Goal: Transaction & Acquisition: Purchase product/service

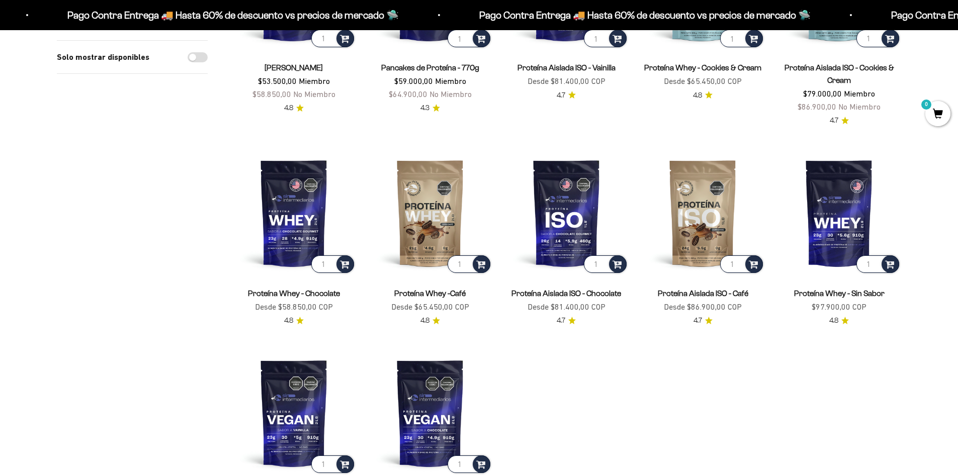
scroll to position [251, 0]
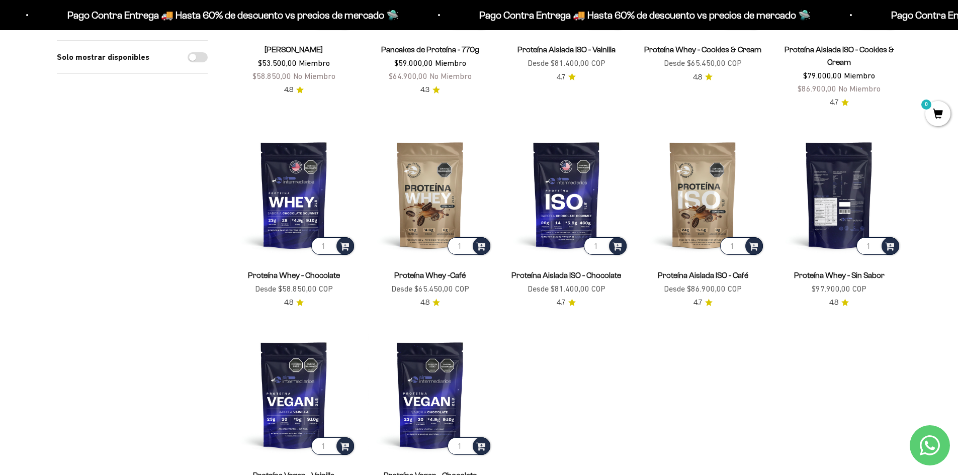
click at [843, 213] on img at bounding box center [839, 195] width 124 height 124
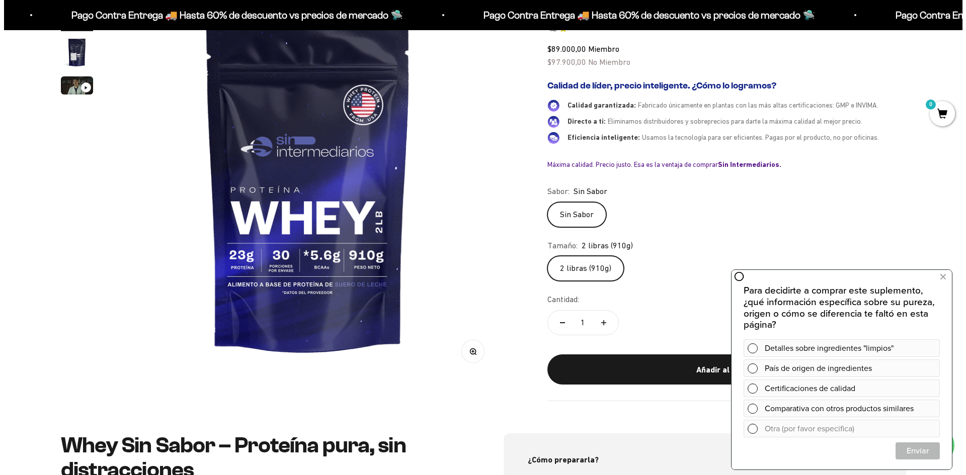
scroll to position [151, 0]
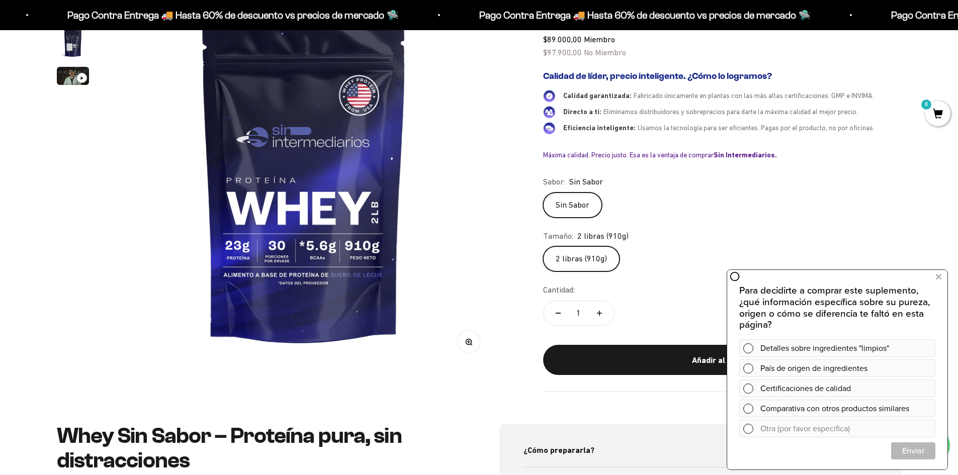
click at [597, 313] on icon "Aumentar cantidad" at bounding box center [599, 313] width 5 height 0
type input "2"
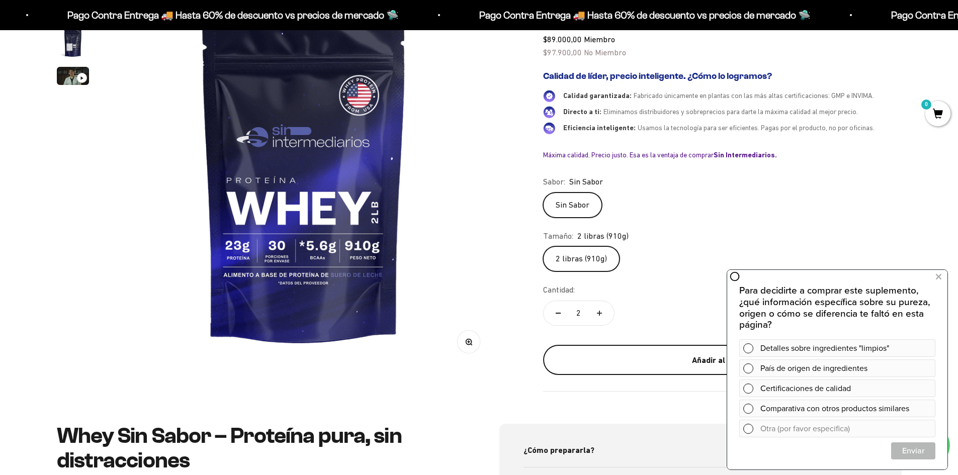
click at [709, 365] on div "Añadir al carrito" at bounding box center [722, 360] width 318 height 13
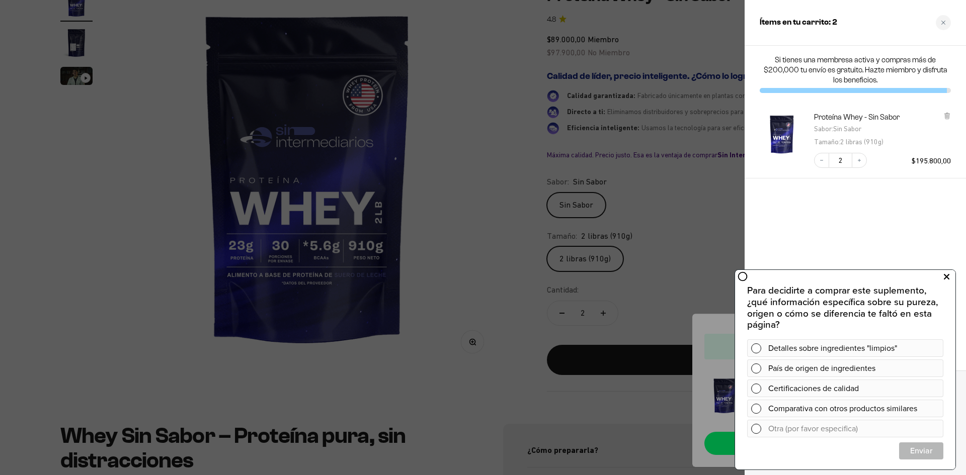
click at [945, 279] on icon at bounding box center [946, 277] width 6 height 13
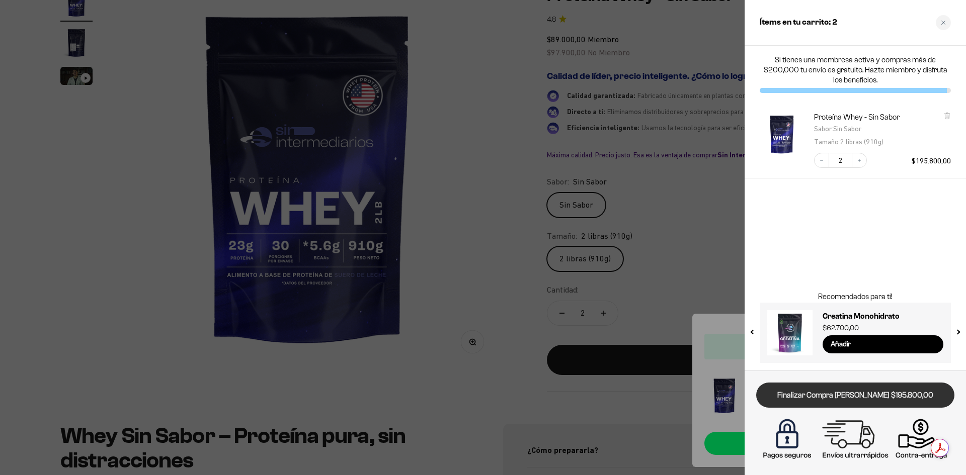
click at [826, 397] on link "Finalizar Compra [PERSON_NAME] $195.800,00" at bounding box center [855, 396] width 198 height 26
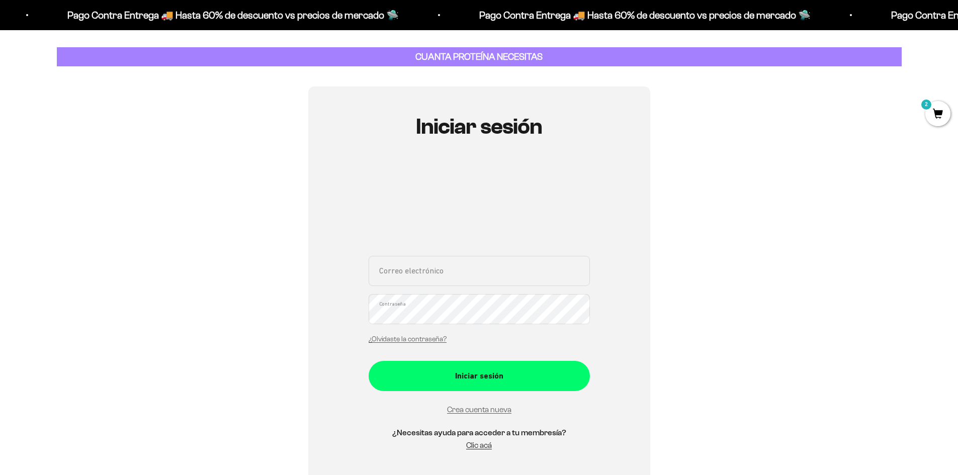
scroll to position [101, 0]
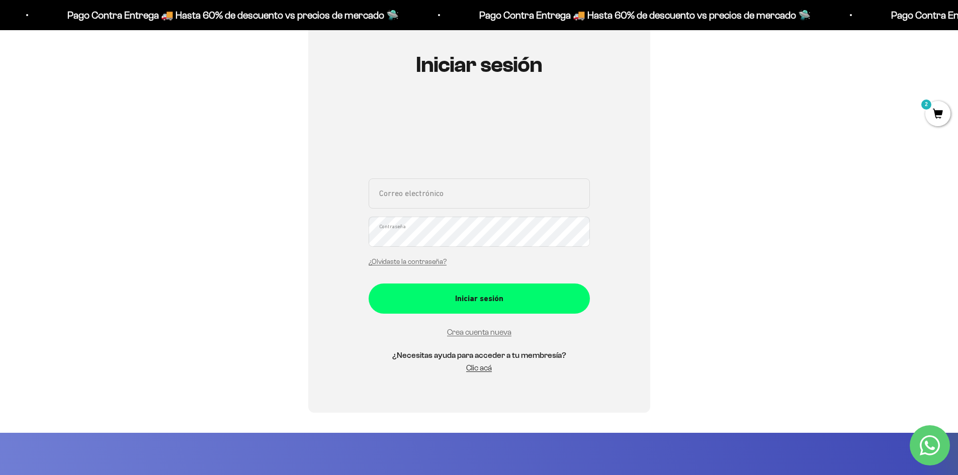
click at [434, 201] on input "Correo electrónico" at bounding box center [479, 194] width 221 height 30
type input "[EMAIL_ADDRESS][DOMAIN_NAME]"
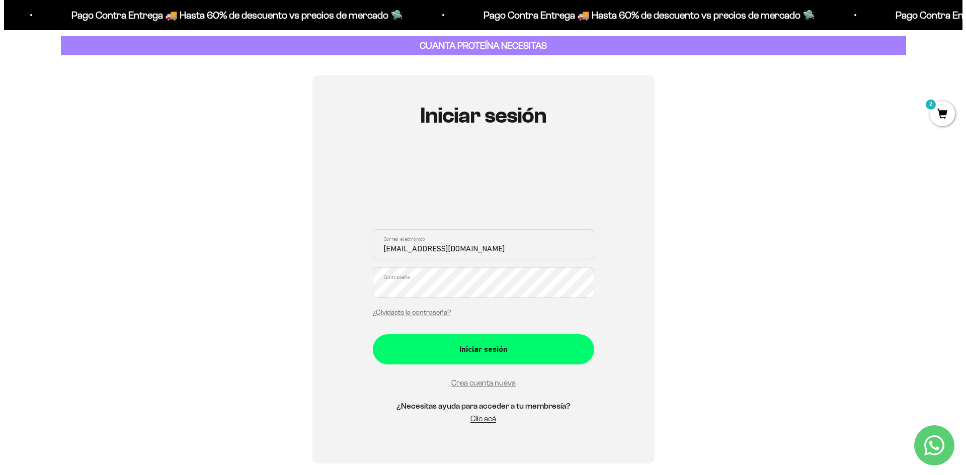
scroll to position [0, 0]
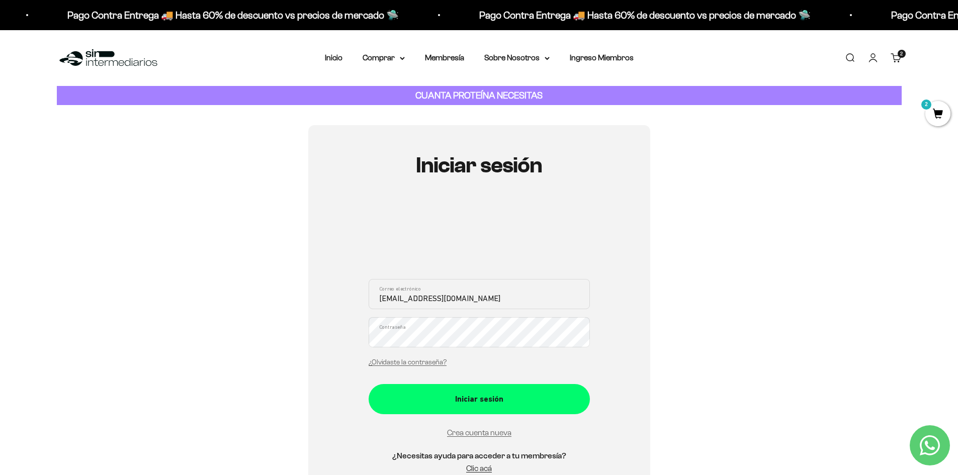
click at [896, 52] on link "Carrito 2 artículos 2" at bounding box center [896, 57] width 11 height 11
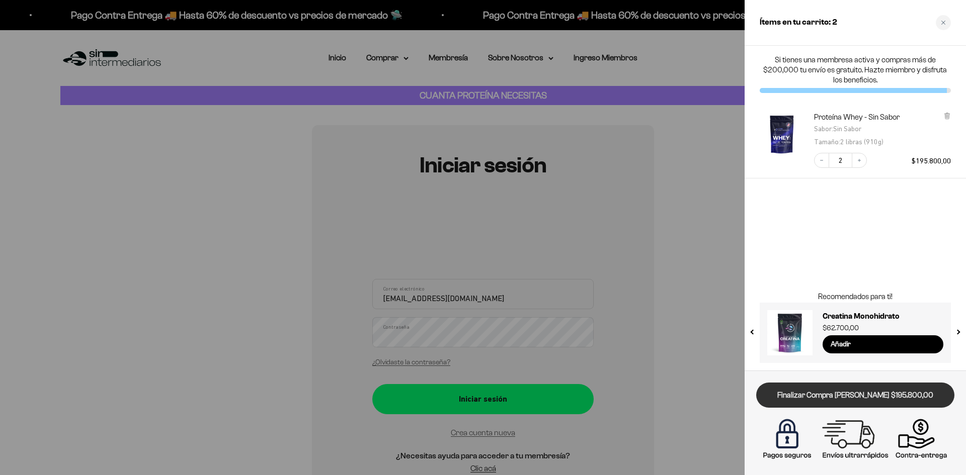
click at [828, 394] on link "Finalizar Compra [PERSON_NAME] $195.800,00" at bounding box center [855, 396] width 198 height 26
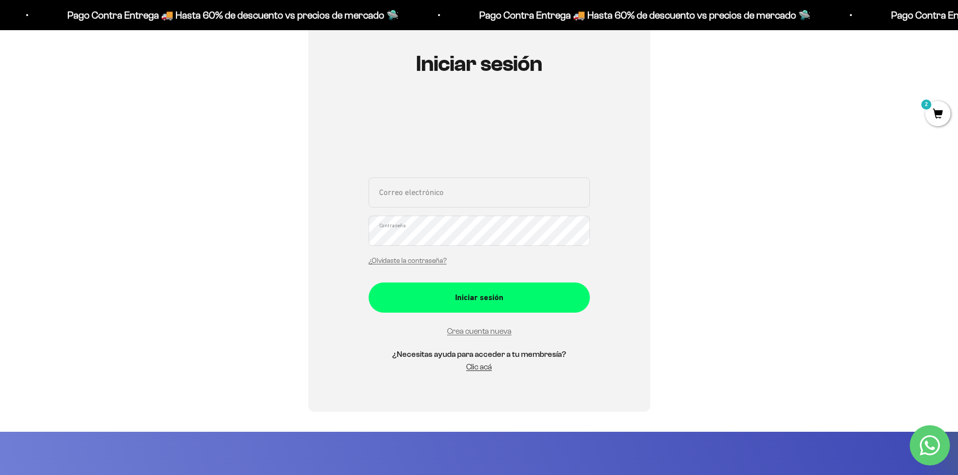
scroll to position [101, 0]
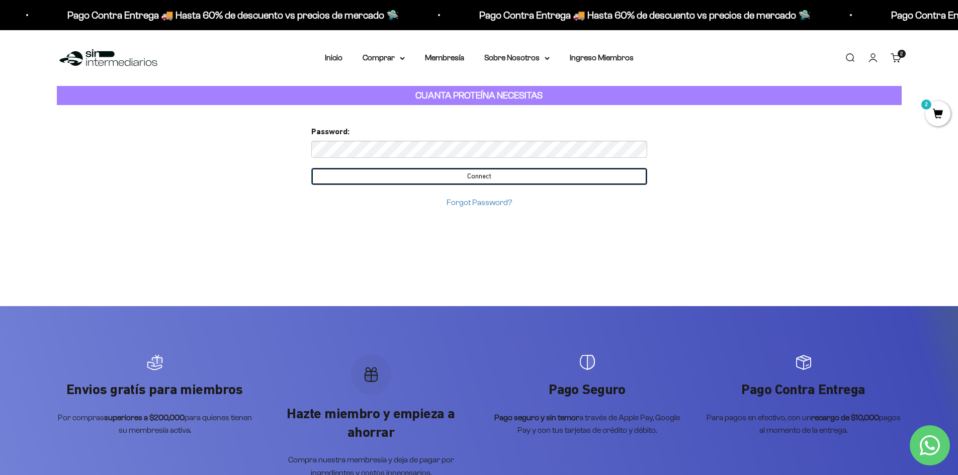
click at [477, 181] on input "Connect" at bounding box center [479, 176] width 336 height 17
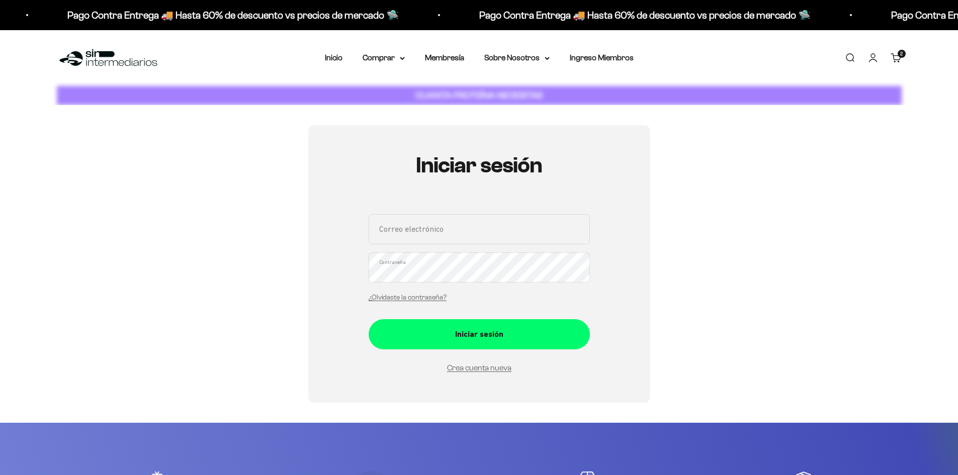
scroll to position [101, 0]
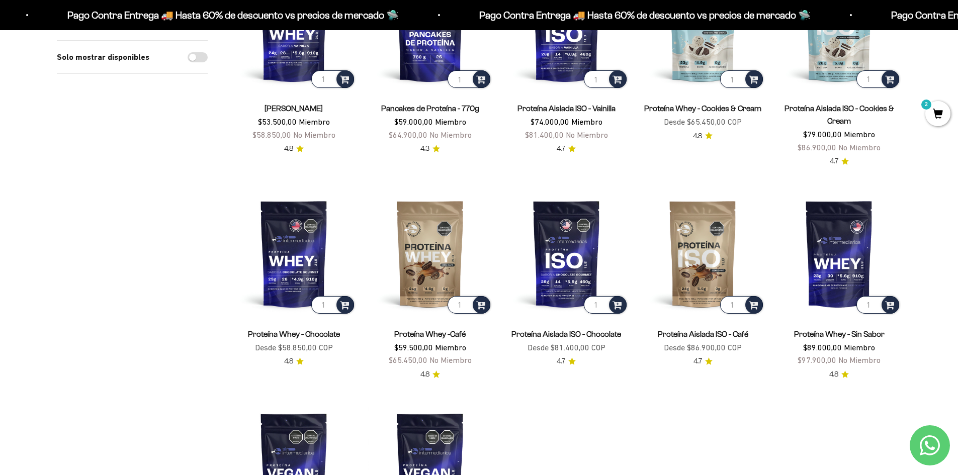
scroll to position [201, 0]
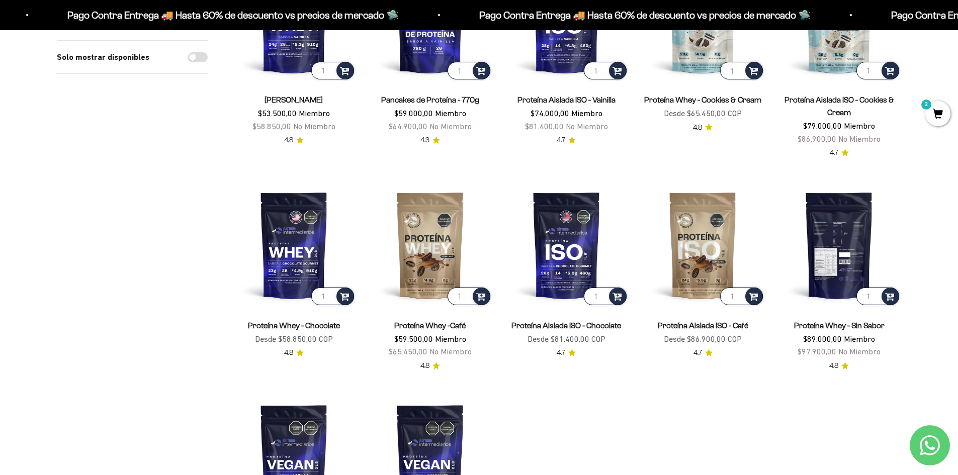
click at [824, 275] on img at bounding box center [839, 245] width 124 height 124
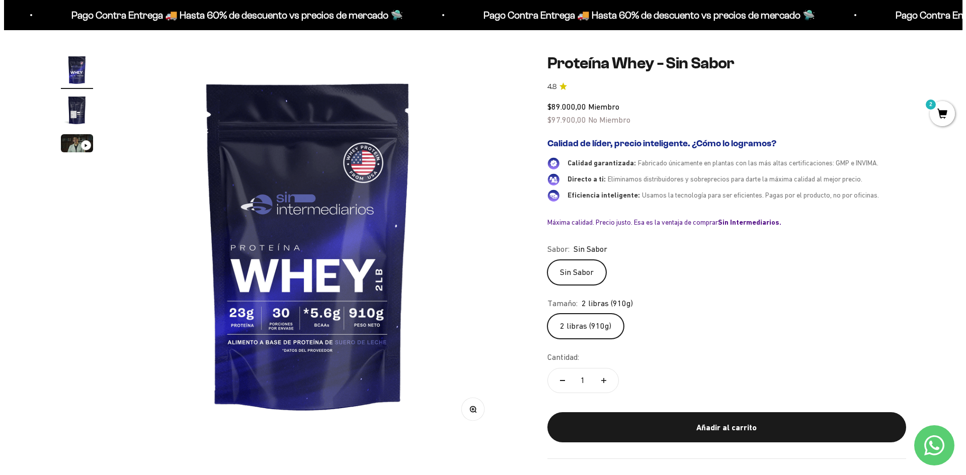
scroll to position [101, 0]
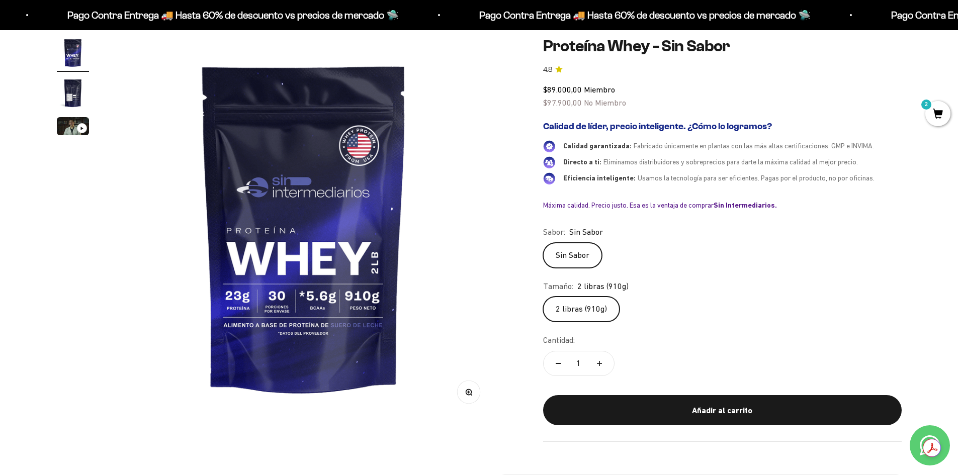
click at [597, 362] on icon "Aumentar cantidad" at bounding box center [599, 363] width 5 height 5
type input "2"
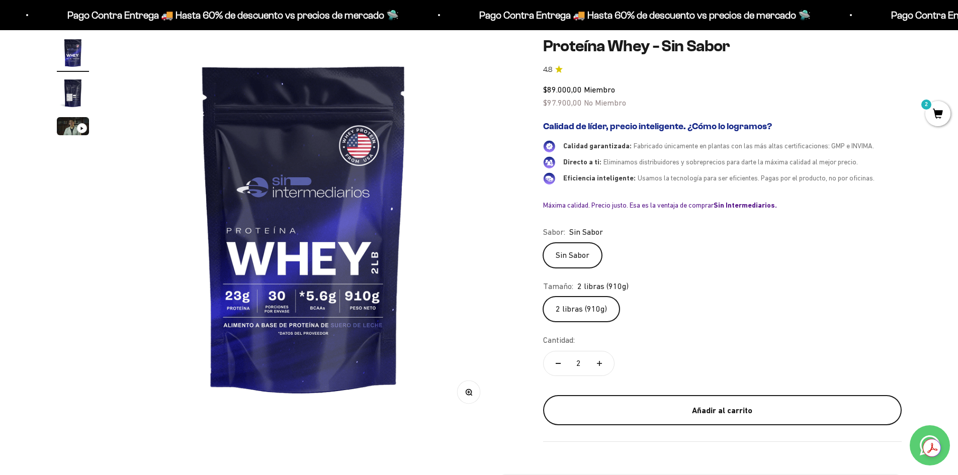
click at [702, 417] on div "Añadir al carrito" at bounding box center [722, 410] width 318 height 13
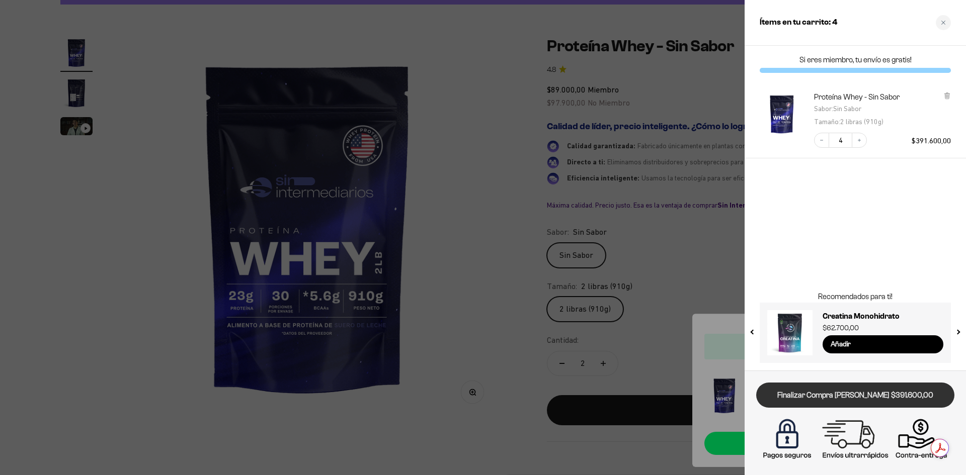
click at [796, 394] on link "Finalizar Compra [PERSON_NAME] $391.600,00" at bounding box center [855, 396] width 198 height 26
